Goal: Information Seeking & Learning: Check status

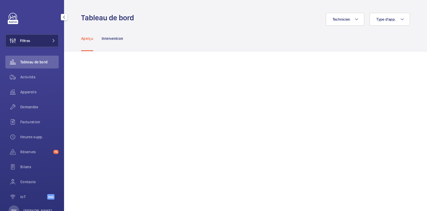
click at [41, 38] on button "Filtres" at bounding box center [31, 40] width 53 height 13
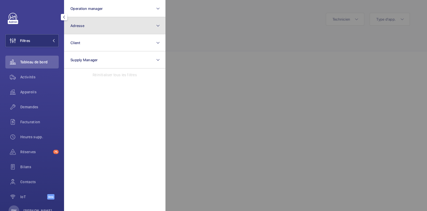
click at [82, 24] on span "Adresse" at bounding box center [77, 25] width 14 height 4
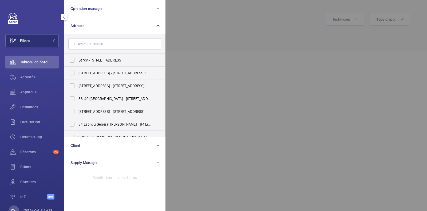
type input "9"
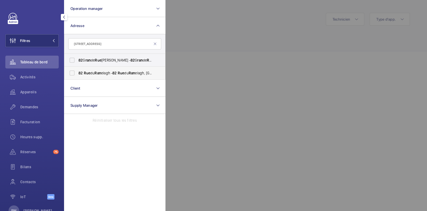
type input "[STREET_ADDRESS]"
drag, startPoint x: 72, startPoint y: 72, endPoint x: 90, endPoint y: 65, distance: 19.7
click at [72, 73] on label "[STREET_ADDRESS][GEOGRAPHIC_DATA] - [STREET_ADDRESS]" at bounding box center [110, 72] width 93 height 13
click at [72, 73] on input "[STREET_ADDRESS][GEOGRAPHIC_DATA] - [STREET_ADDRESS]" at bounding box center [72, 73] width 11 height 11
checkbox input "true"
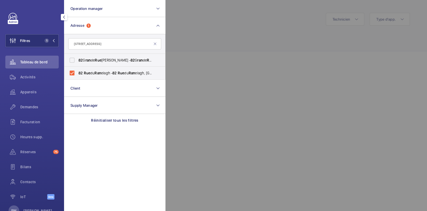
click at [214, 36] on div at bounding box center [379, 105] width 427 height 211
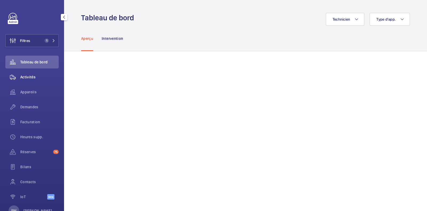
click at [22, 77] on span "Activités" at bounding box center [39, 76] width 38 height 5
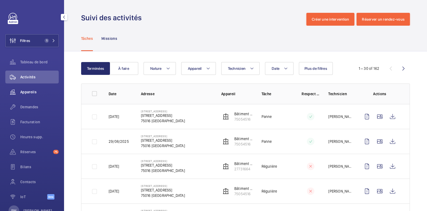
click at [24, 89] on span "Appareils" at bounding box center [39, 91] width 38 height 5
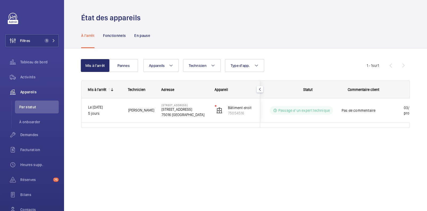
scroll to position [0, 96]
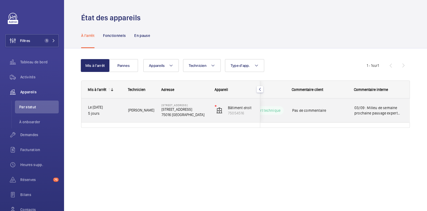
click at [384, 110] on span "03/09 : Milieu de semaine prochaine passage expert 02/09 : [PERSON_NAME] a fait…" at bounding box center [379, 110] width 49 height 11
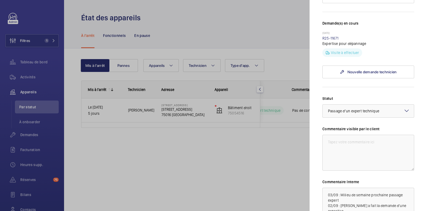
scroll to position [207, 0]
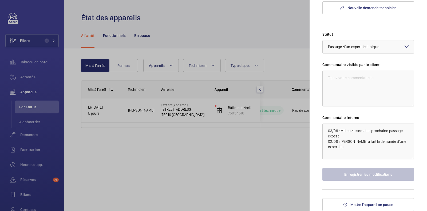
click at [267, 161] on div at bounding box center [213, 105] width 427 height 211
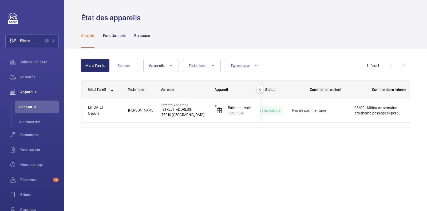
scroll to position [0, 0]
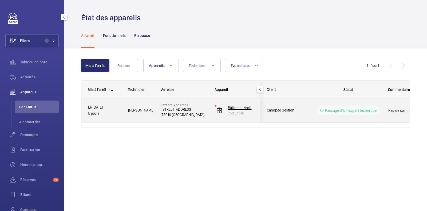
click at [221, 105] on wm-front-device-cell "Bâtiment droit 75054516" at bounding box center [234, 110] width 39 height 13
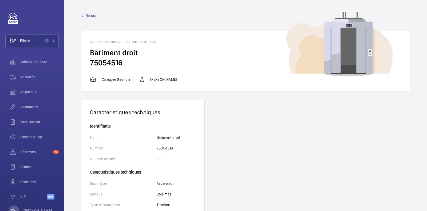
click at [92, 16] on span "Retour" at bounding box center [91, 15] width 11 height 5
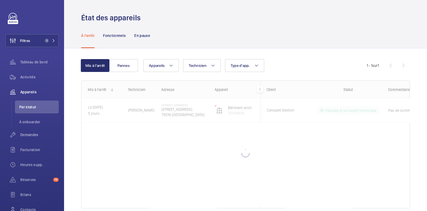
click at [97, 107] on div at bounding box center [245, 144] width 328 height 127
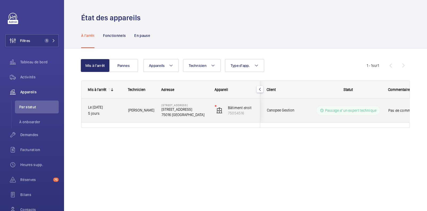
click at [103, 110] on p "Le [DATE]" at bounding box center [104, 107] width 33 height 6
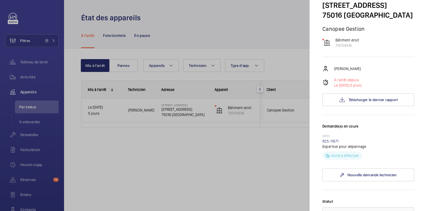
scroll to position [66, 0]
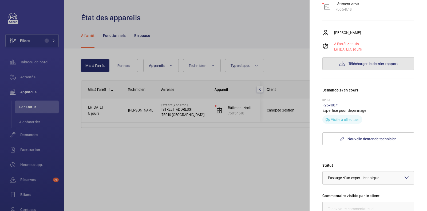
click at [372, 66] on span "Télécharger le dernier rapport" at bounding box center [373, 63] width 49 height 4
click at [257, 23] on div at bounding box center [213, 105] width 427 height 211
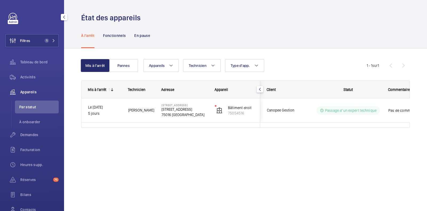
scroll to position [45, 0]
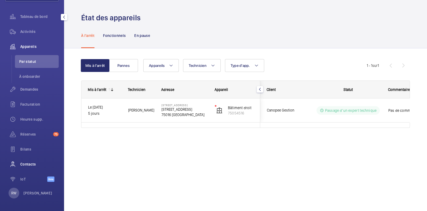
click at [25, 164] on span "Contacts" at bounding box center [39, 163] width 38 height 5
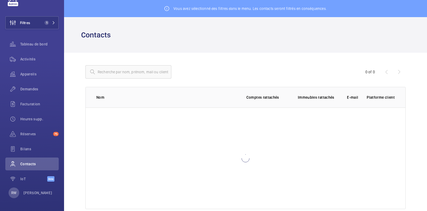
scroll to position [18, 0]
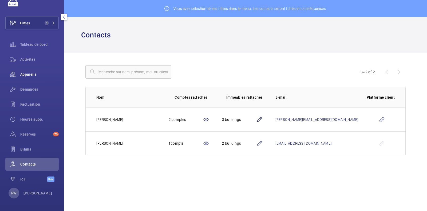
click at [30, 74] on span "Appareils" at bounding box center [39, 74] width 38 height 5
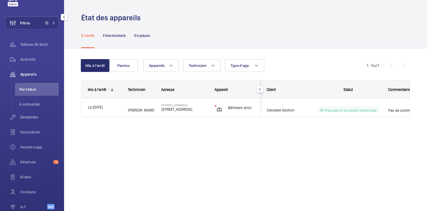
scroll to position [45, 0]
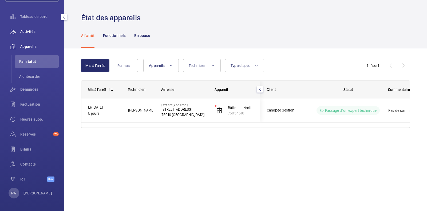
click at [27, 30] on span "Activités" at bounding box center [39, 31] width 38 height 5
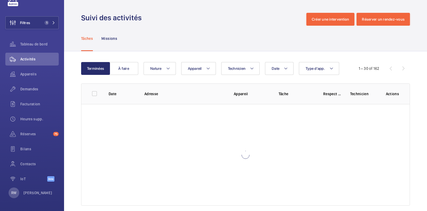
scroll to position [18, 0]
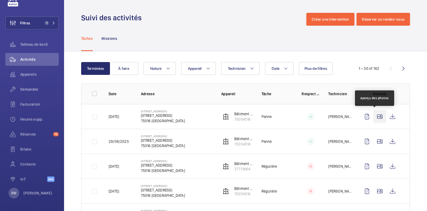
click at [378, 114] on wm-front-icon-button at bounding box center [380, 116] width 13 height 13
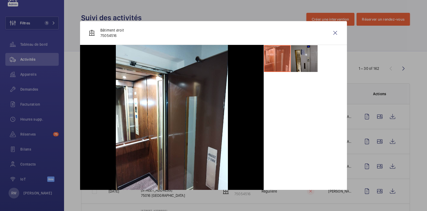
click at [299, 57] on li at bounding box center [304, 58] width 27 height 27
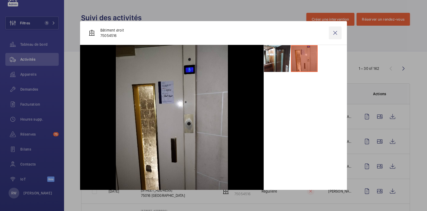
click at [331, 32] on wm-front-icon-button at bounding box center [335, 32] width 13 height 13
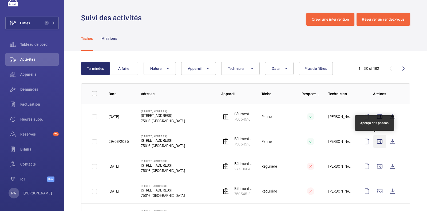
click at [374, 142] on wm-front-icon-button at bounding box center [380, 141] width 13 height 13
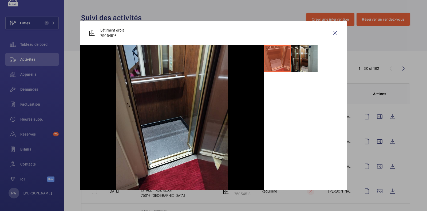
click at [296, 56] on li at bounding box center [304, 58] width 27 height 27
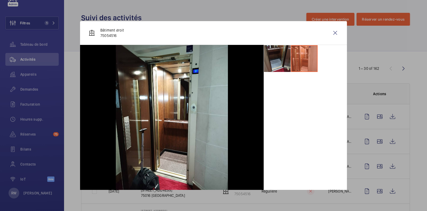
click at [336, 31] on div "Bâtiment droit 75054516" at bounding box center [213, 33] width 267 height 24
click at [329, 30] on wm-front-icon-button at bounding box center [335, 32] width 13 height 13
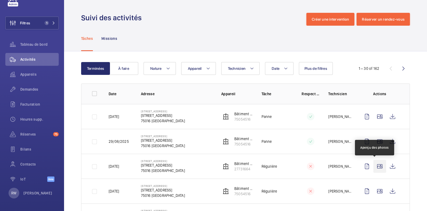
click at [374, 171] on wm-front-icon-button at bounding box center [380, 166] width 13 height 13
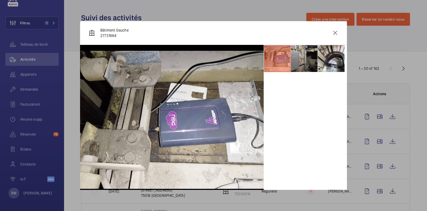
click at [304, 58] on li at bounding box center [304, 58] width 27 height 27
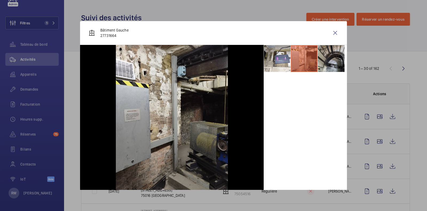
click at [320, 59] on li at bounding box center [331, 58] width 27 height 27
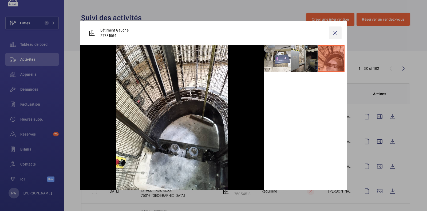
click at [333, 36] on wm-front-icon-button at bounding box center [335, 32] width 13 height 13
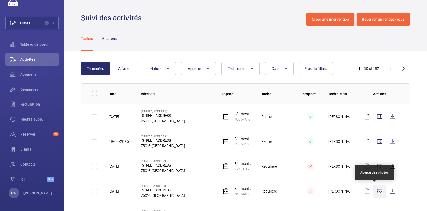
click at [374, 192] on wm-front-icon-button at bounding box center [380, 190] width 13 height 13
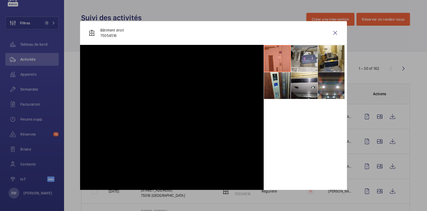
click at [294, 61] on li at bounding box center [304, 58] width 27 height 27
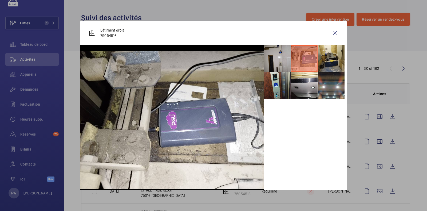
click at [317, 59] on li at bounding box center [304, 58] width 27 height 27
click at [325, 63] on li at bounding box center [331, 58] width 27 height 27
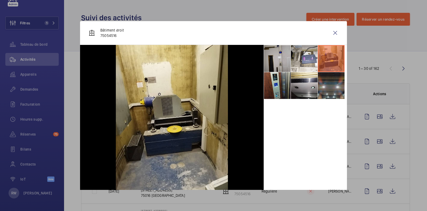
click at [327, 90] on li at bounding box center [331, 85] width 27 height 27
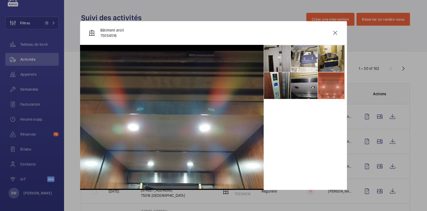
click at [299, 87] on li at bounding box center [304, 85] width 27 height 27
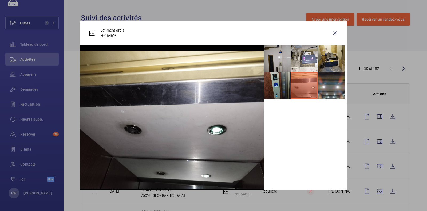
click at [275, 89] on li at bounding box center [277, 85] width 27 height 27
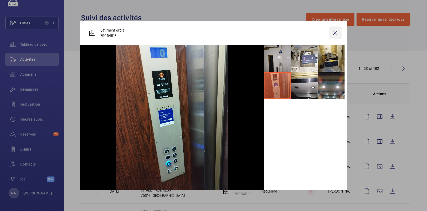
click at [331, 35] on wm-front-icon-button at bounding box center [335, 32] width 13 height 13
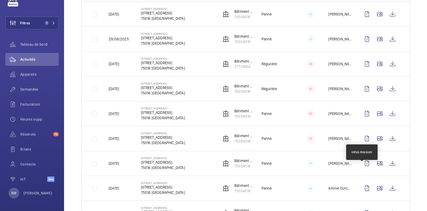
scroll to position [133, 0]
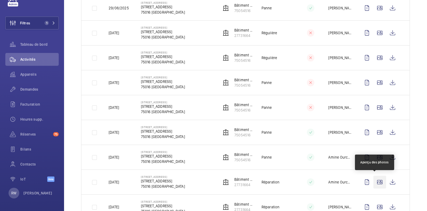
click at [374, 179] on wm-front-icon-button at bounding box center [380, 181] width 13 height 13
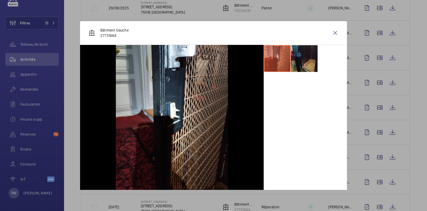
click at [302, 57] on li at bounding box center [304, 58] width 27 height 27
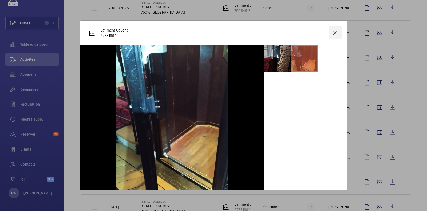
click at [330, 32] on wm-front-icon-button at bounding box center [335, 32] width 13 height 13
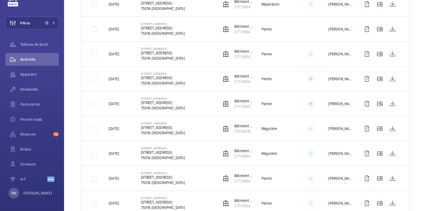
scroll to position [367, 0]
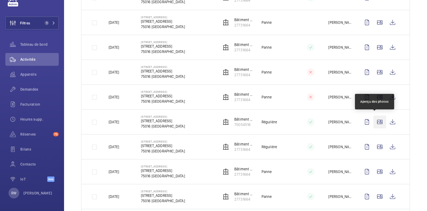
click at [374, 116] on wm-front-icon-button at bounding box center [380, 121] width 13 height 13
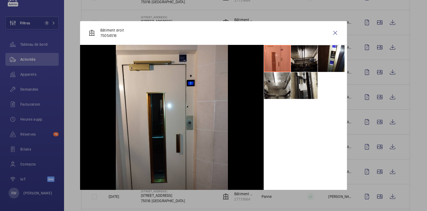
click at [299, 54] on li at bounding box center [304, 58] width 27 height 27
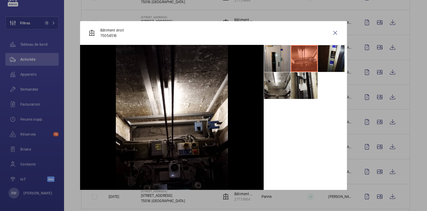
click at [326, 52] on li at bounding box center [331, 58] width 27 height 27
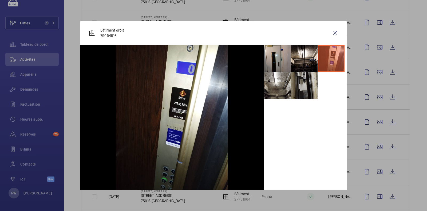
drag, startPoint x: 292, startPoint y: 87, endPoint x: 288, endPoint y: 87, distance: 3.6
click at [292, 88] on li at bounding box center [304, 85] width 27 height 27
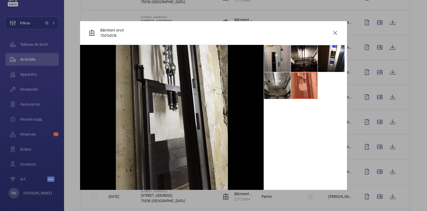
click at [271, 85] on li at bounding box center [277, 85] width 27 height 27
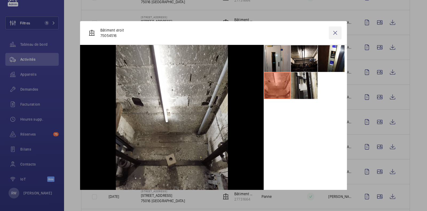
click at [329, 31] on wm-front-icon-button at bounding box center [335, 32] width 13 height 13
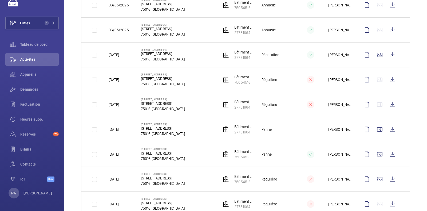
scroll to position [634, 0]
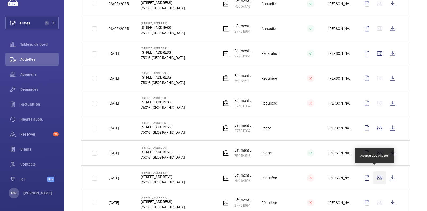
click at [374, 171] on wm-front-icon-button at bounding box center [380, 177] width 13 height 13
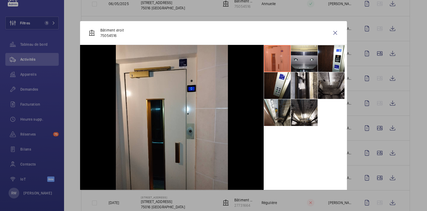
click at [330, 90] on li at bounding box center [331, 85] width 27 height 27
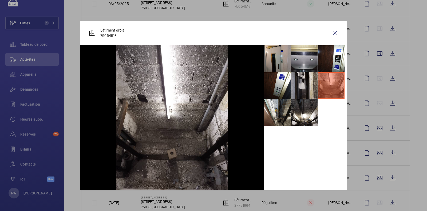
click at [300, 89] on li at bounding box center [304, 85] width 27 height 27
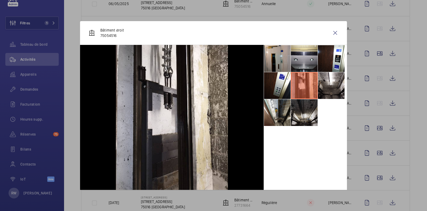
click at [299, 118] on li at bounding box center [304, 112] width 27 height 27
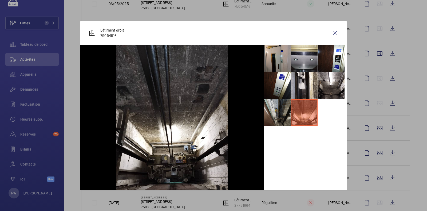
click at [264, 118] on li at bounding box center [277, 112] width 27 height 27
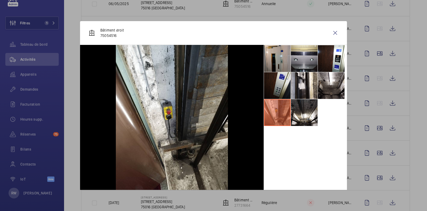
click at [266, 83] on li at bounding box center [277, 85] width 27 height 27
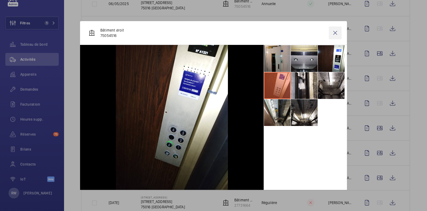
click at [333, 31] on wm-front-icon-button at bounding box center [335, 32] width 13 height 13
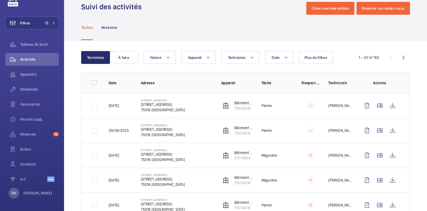
scroll to position [0, 0]
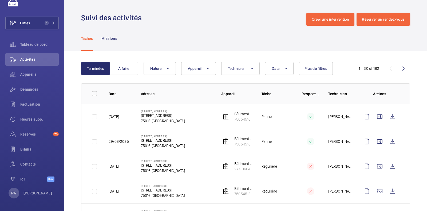
drag, startPoint x: 404, startPoint y: 69, endPoint x: 401, endPoint y: 68, distance: 3.2
click at [404, 69] on wm-front-icon-button at bounding box center [403, 68] width 13 height 13
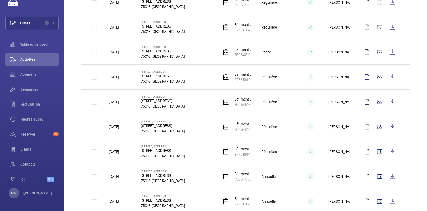
scroll to position [434, 0]
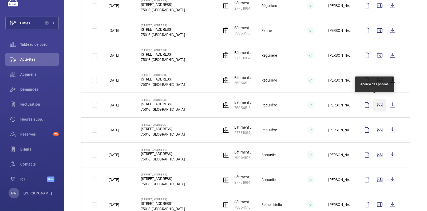
click at [378, 102] on wm-front-icon-button at bounding box center [380, 105] width 13 height 13
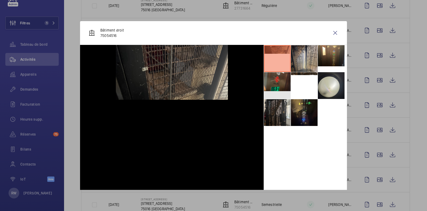
click at [270, 82] on li at bounding box center [277, 85] width 27 height 27
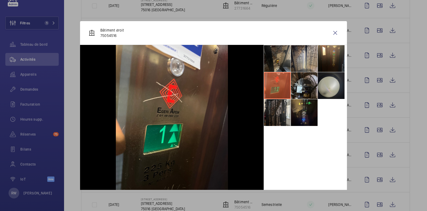
drag, startPoint x: 295, startPoint y: 82, endPoint x: 315, endPoint y: 82, distance: 20.0
click at [295, 82] on li at bounding box center [304, 85] width 27 height 27
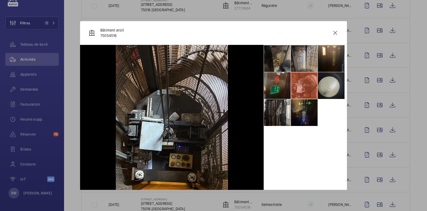
click at [324, 82] on li at bounding box center [331, 85] width 27 height 27
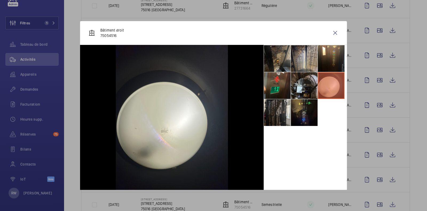
click at [307, 104] on li at bounding box center [304, 112] width 27 height 27
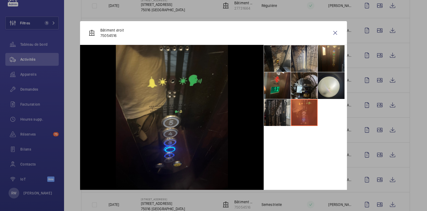
click at [277, 111] on li at bounding box center [277, 112] width 27 height 27
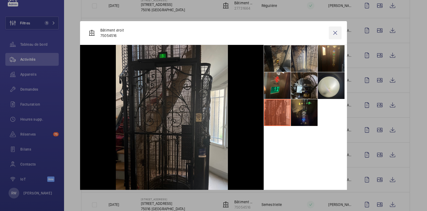
click at [330, 29] on wm-front-icon-button at bounding box center [335, 32] width 13 height 13
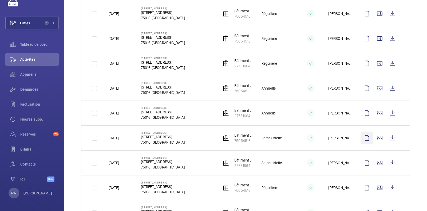
scroll to position [500, 0]
click at [376, 136] on wm-front-icon-button at bounding box center [380, 137] width 13 height 13
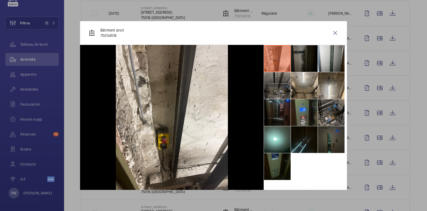
click at [276, 167] on li at bounding box center [277, 166] width 27 height 27
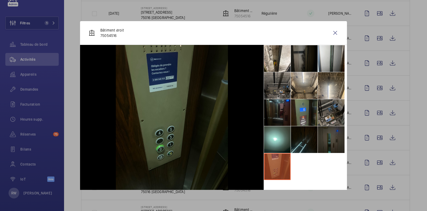
click at [324, 138] on li at bounding box center [331, 139] width 27 height 27
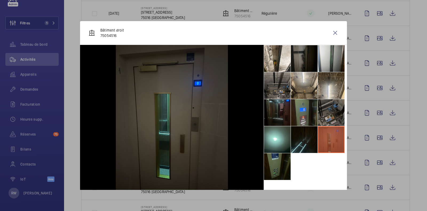
click at [324, 112] on li at bounding box center [331, 112] width 27 height 27
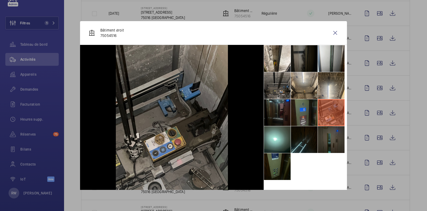
click at [293, 116] on li at bounding box center [304, 112] width 27 height 27
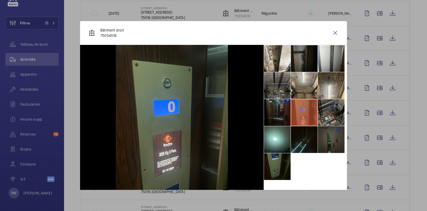
click at [294, 133] on li at bounding box center [304, 139] width 27 height 27
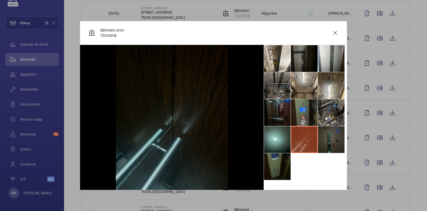
click at [275, 141] on li at bounding box center [277, 139] width 27 height 27
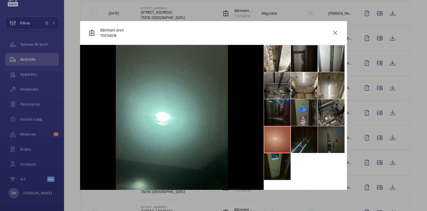
click at [272, 107] on li at bounding box center [277, 112] width 27 height 27
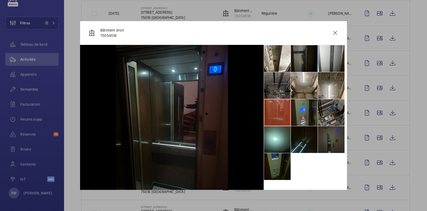
click at [270, 87] on li at bounding box center [277, 85] width 27 height 27
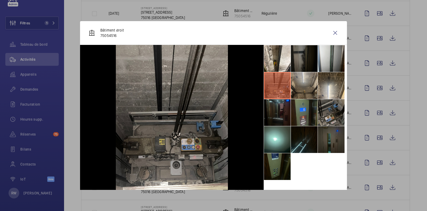
click at [301, 85] on li at bounding box center [304, 85] width 27 height 27
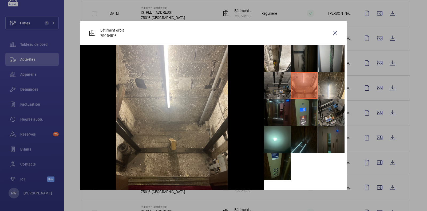
drag, startPoint x: 321, startPoint y: 84, endPoint x: 315, endPoint y: 61, distance: 23.6
click at [320, 81] on li at bounding box center [331, 85] width 27 height 27
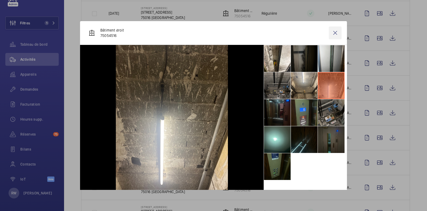
click at [331, 30] on wm-front-icon-button at bounding box center [335, 32] width 13 height 13
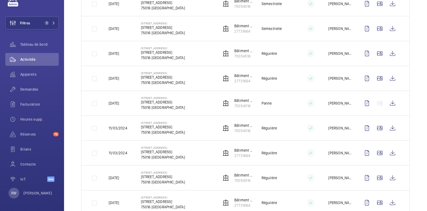
scroll to position [647, 0]
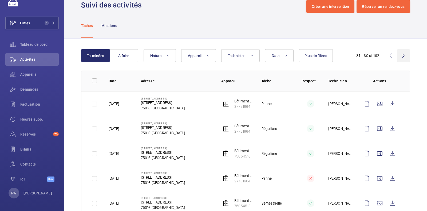
click at [399, 53] on wm-front-icon-button at bounding box center [403, 55] width 13 height 13
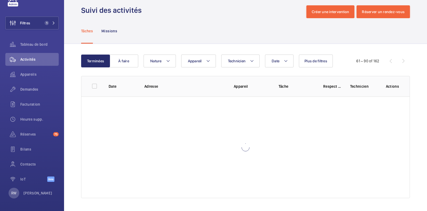
scroll to position [7, 0]
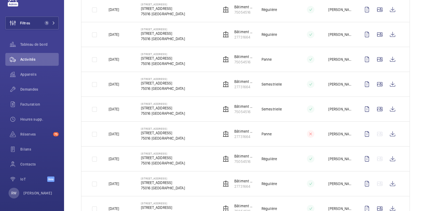
scroll to position [113, 0]
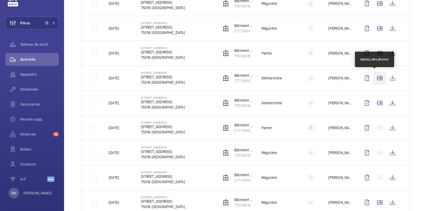
click at [375, 77] on wm-front-icon-button at bounding box center [380, 78] width 13 height 13
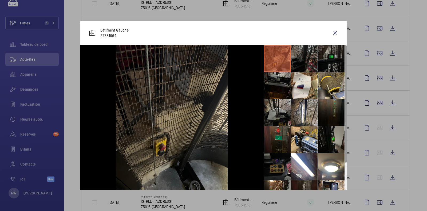
click at [297, 61] on li at bounding box center [304, 58] width 27 height 27
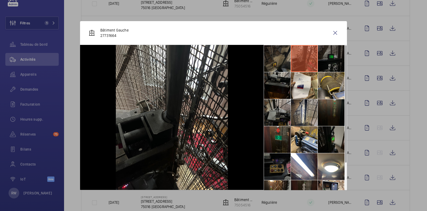
click at [322, 59] on li at bounding box center [331, 58] width 27 height 27
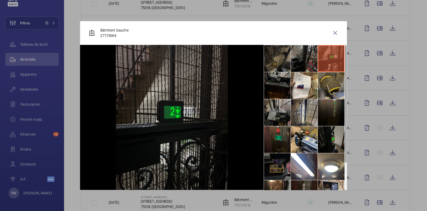
click at [329, 83] on li at bounding box center [331, 85] width 27 height 27
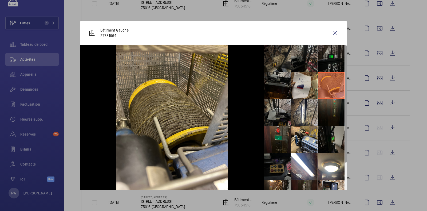
click at [306, 86] on li at bounding box center [304, 85] width 27 height 27
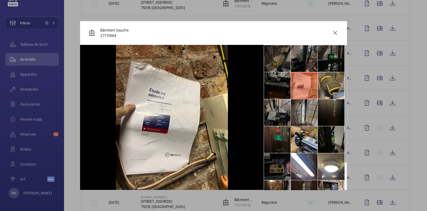
click at [269, 88] on li at bounding box center [277, 85] width 27 height 27
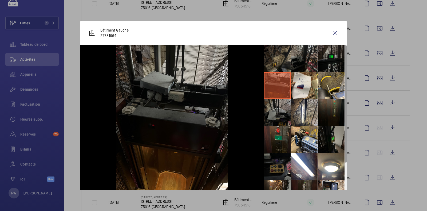
click at [268, 115] on li at bounding box center [277, 112] width 27 height 27
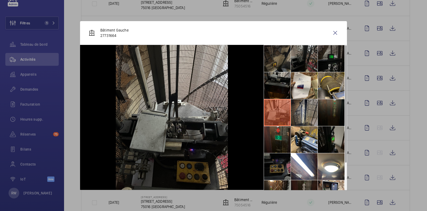
click at [310, 113] on li at bounding box center [304, 112] width 27 height 27
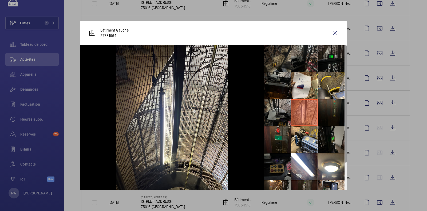
click at [333, 111] on li at bounding box center [331, 112] width 27 height 27
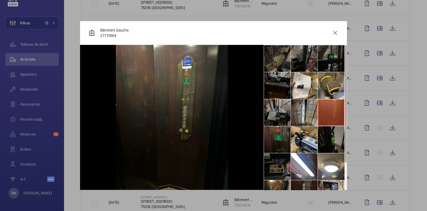
click at [324, 147] on li at bounding box center [331, 139] width 27 height 27
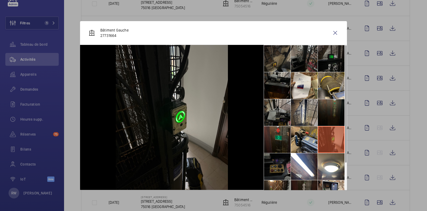
click at [299, 137] on li at bounding box center [304, 139] width 27 height 27
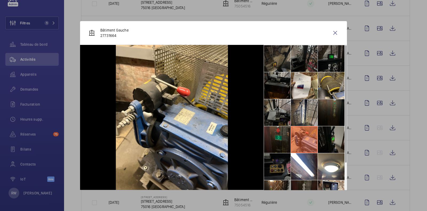
click at [277, 137] on li at bounding box center [277, 139] width 27 height 27
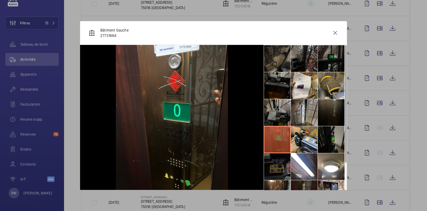
click at [275, 159] on li at bounding box center [277, 166] width 27 height 27
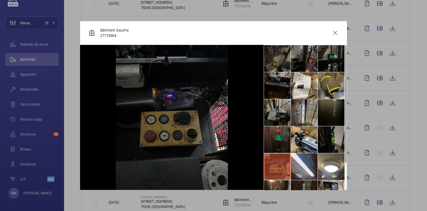
click at [304, 163] on li at bounding box center [304, 166] width 27 height 27
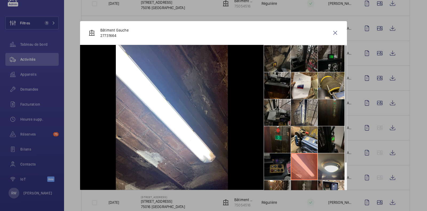
click at [326, 163] on li at bounding box center [331, 166] width 27 height 27
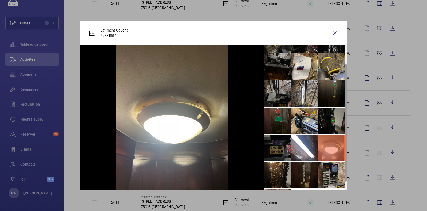
scroll to position [39, 0]
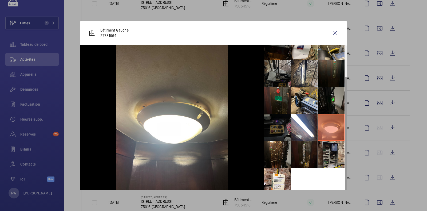
click at [329, 156] on li at bounding box center [331, 154] width 27 height 27
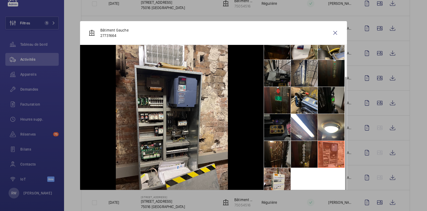
click at [270, 178] on li at bounding box center [277, 181] width 27 height 27
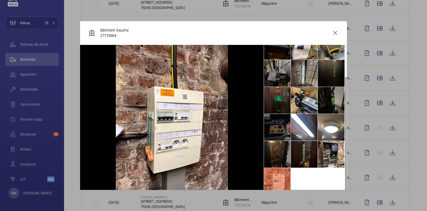
click at [274, 148] on li at bounding box center [277, 154] width 27 height 27
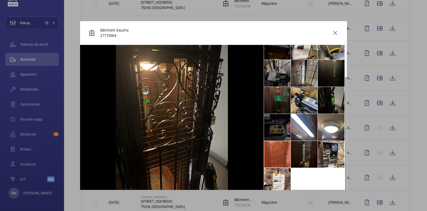
click at [274, 119] on li at bounding box center [277, 127] width 27 height 27
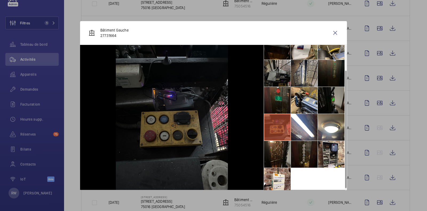
scroll to position [0, 0]
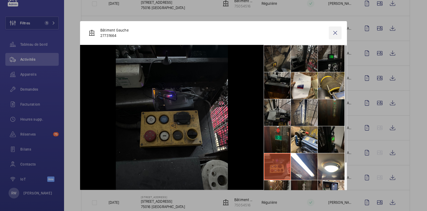
click at [330, 38] on wm-front-icon-button at bounding box center [335, 32] width 13 height 13
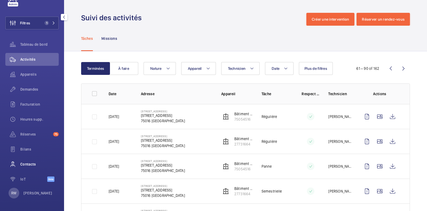
click at [25, 163] on span "Contacts" at bounding box center [39, 163] width 38 height 5
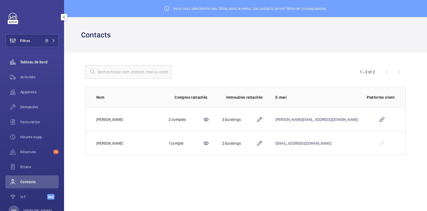
click at [26, 58] on div "Tableau de bord" at bounding box center [31, 62] width 53 height 13
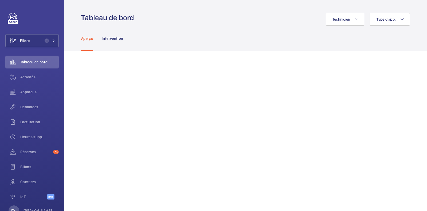
click at [202, 26] on div "Aperçu Intervention" at bounding box center [245, 38] width 329 height 25
